Goal: Navigation & Orientation: Find specific page/section

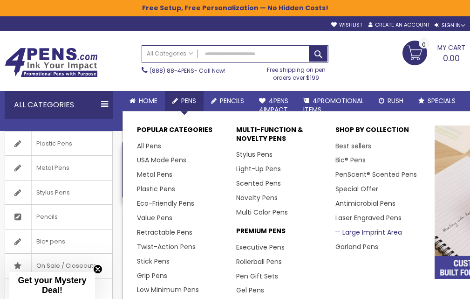
click at [353, 232] on link "Large Imprint Area" at bounding box center [369, 232] width 67 height 9
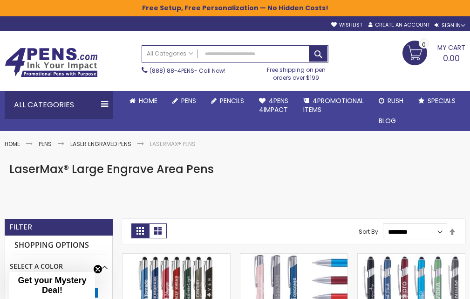
click at [470, 50] on html "The store will not work correctly when cookies are disabled. Free Setup, Free P…" at bounding box center [235, 149] width 470 height 299
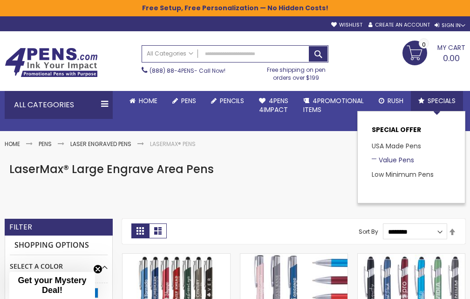
click at [397, 159] on link "Value Pens" at bounding box center [393, 159] width 42 height 9
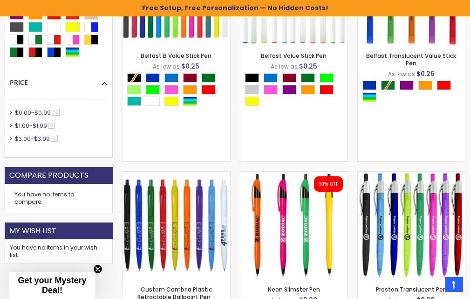
scroll to position [391, 0]
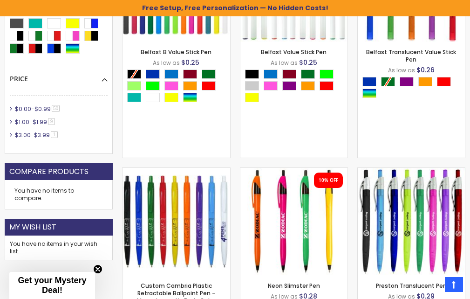
drag, startPoint x: 473, startPoint y: 17, endPoint x: 477, endPoint y: 69, distance: 51.9
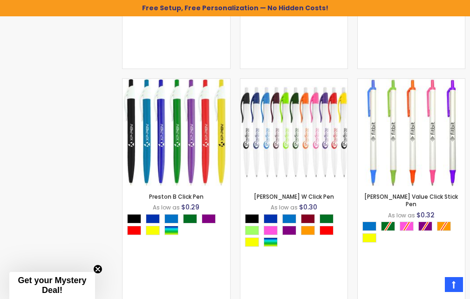
scroll to position [0, 0]
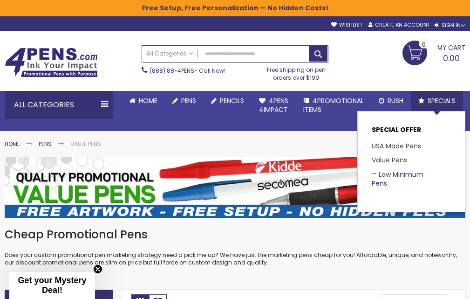
click at [395, 174] on link "Low Minimum Pens" at bounding box center [398, 179] width 52 height 18
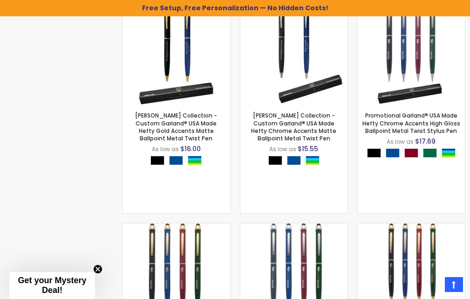
scroll to position [1175, 0]
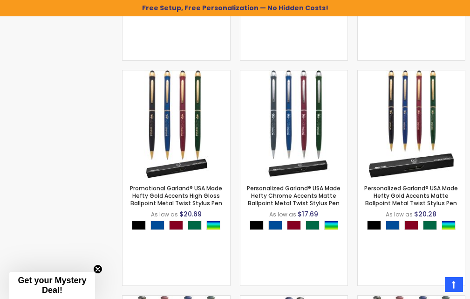
drag, startPoint x: 475, startPoint y: 33, endPoint x: 477, endPoint y: 220, distance: 186.5
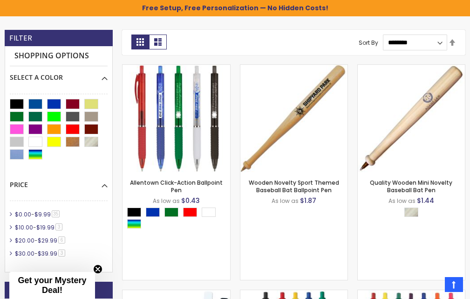
scroll to position [0, 0]
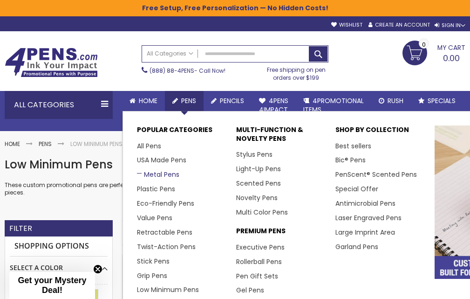
click at [167, 176] on link "Metal Pens" at bounding box center [158, 174] width 42 height 9
